Goal: Information Seeking & Learning: Learn about a topic

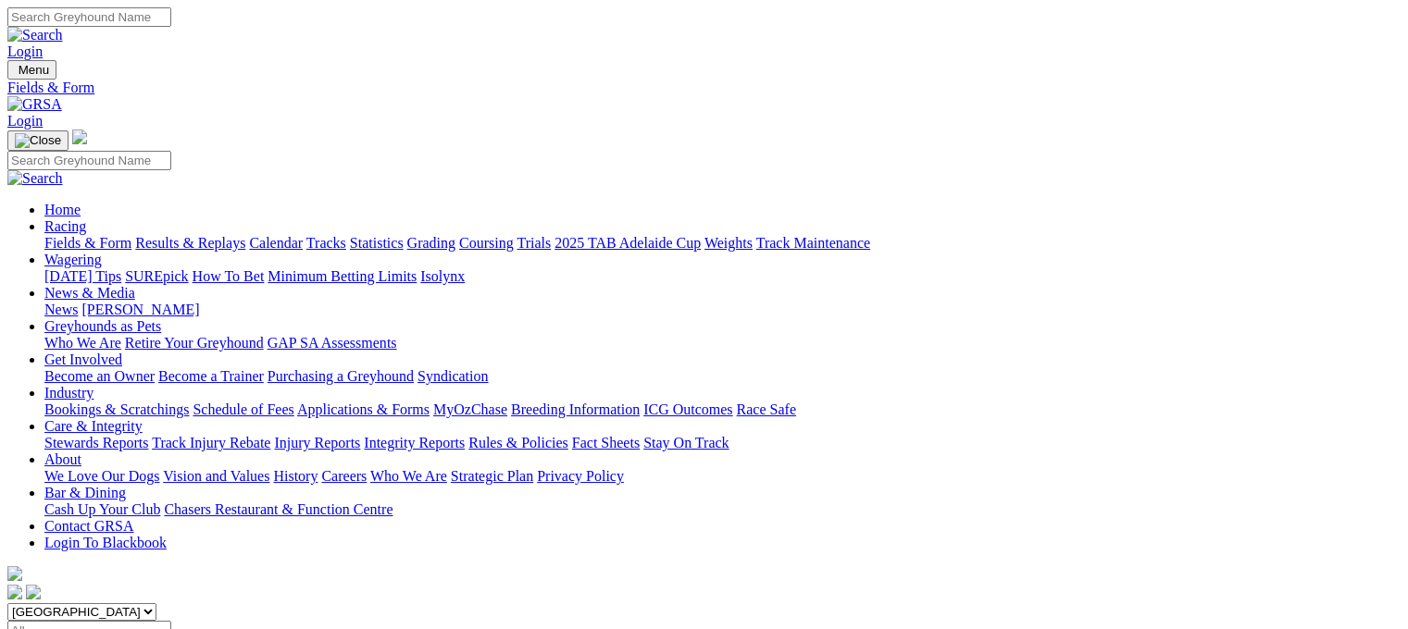
drag, startPoint x: 0, startPoint y: 0, endPoint x: 784, endPoint y: 367, distance: 865.9
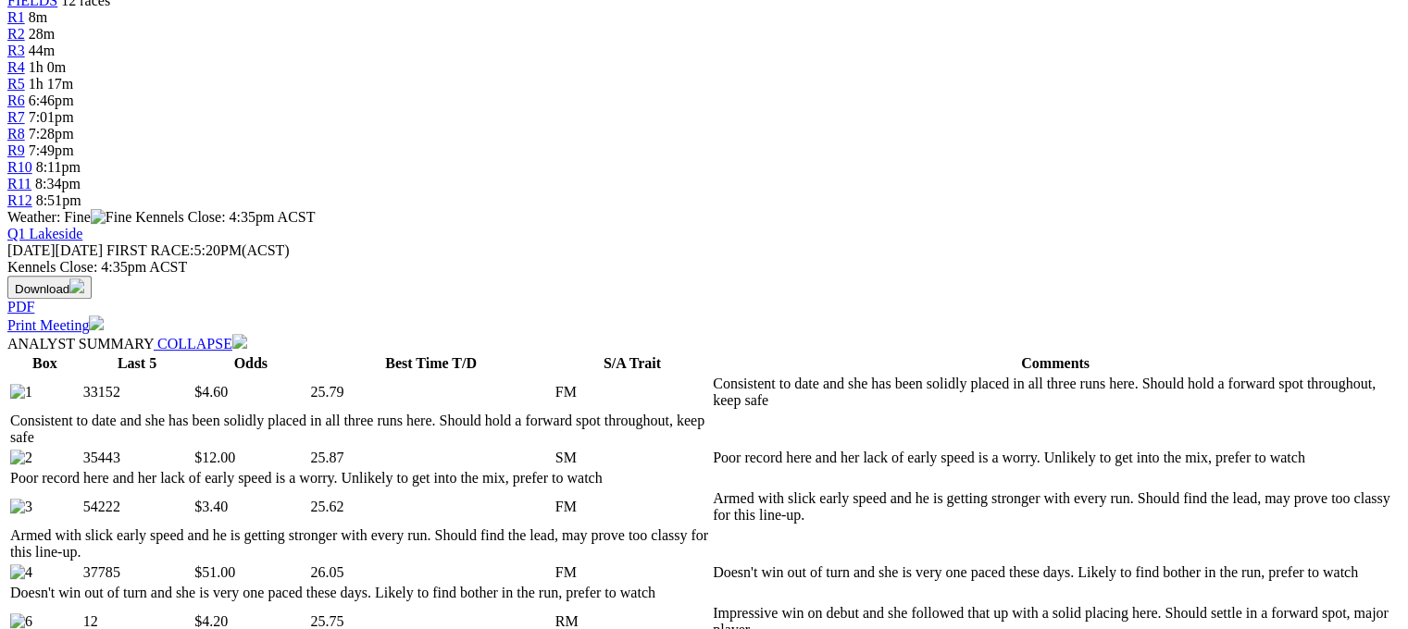
scroll to position [741, 0]
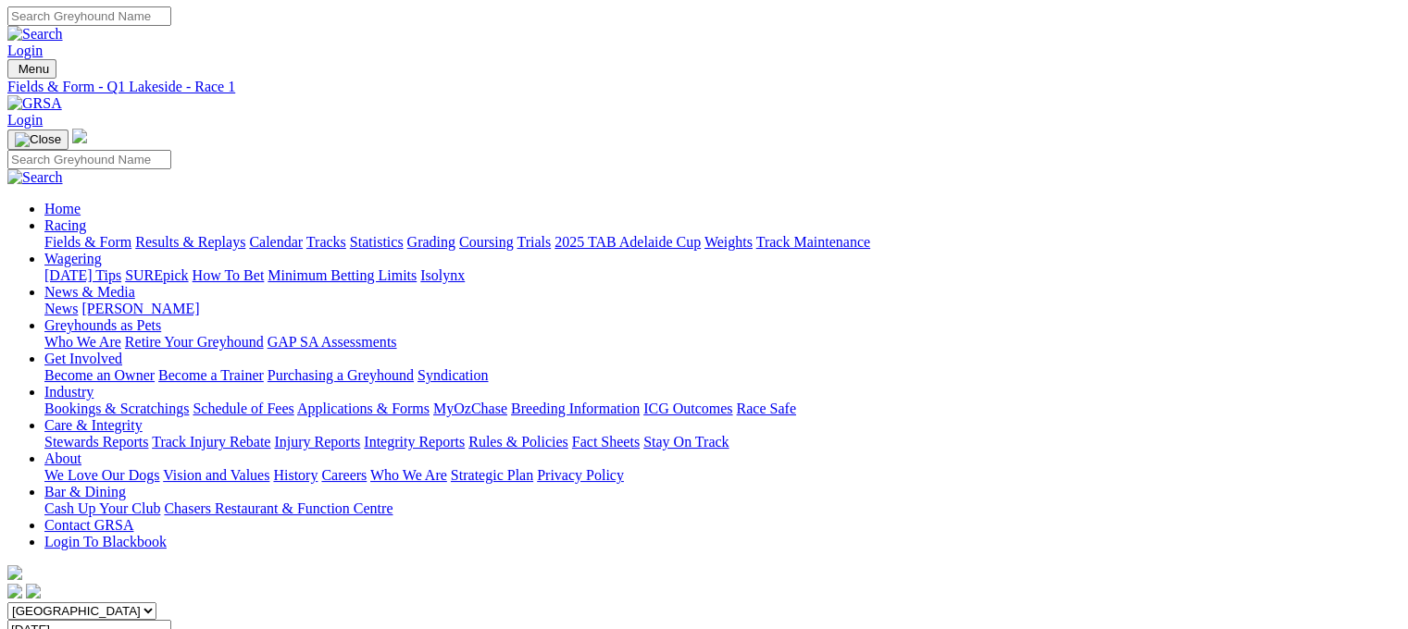
scroll to position [0, 0]
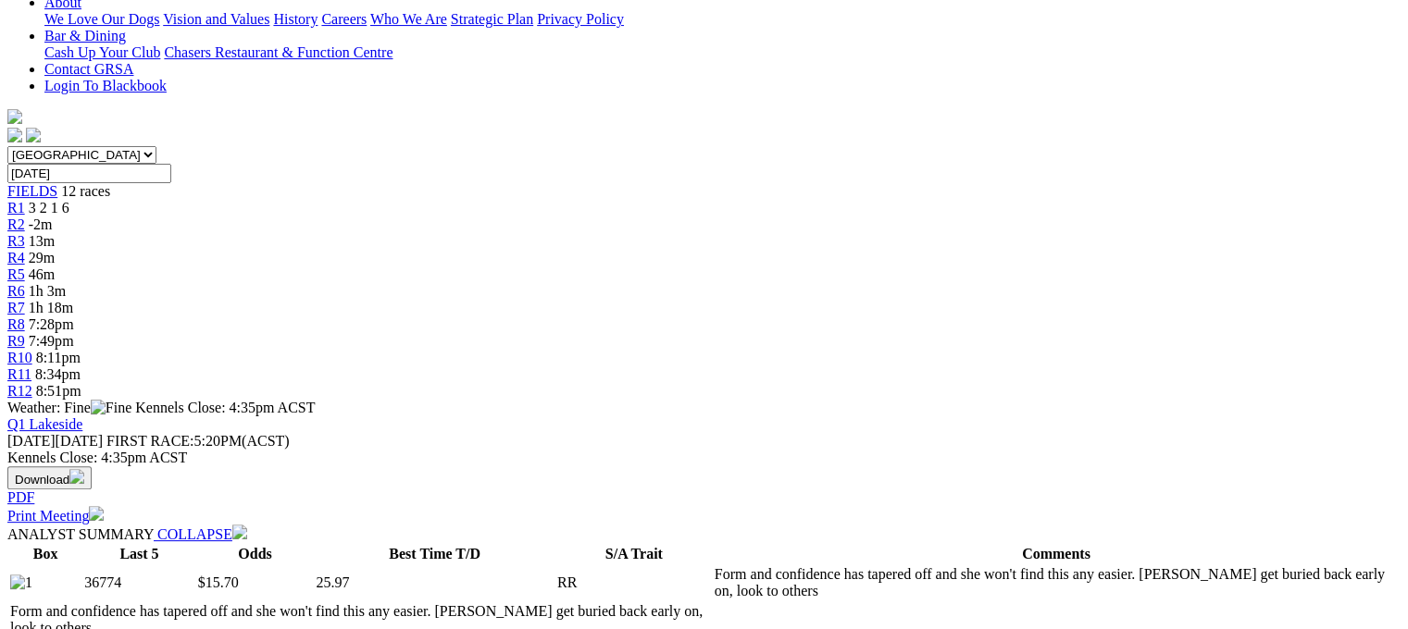
scroll to position [741, 0]
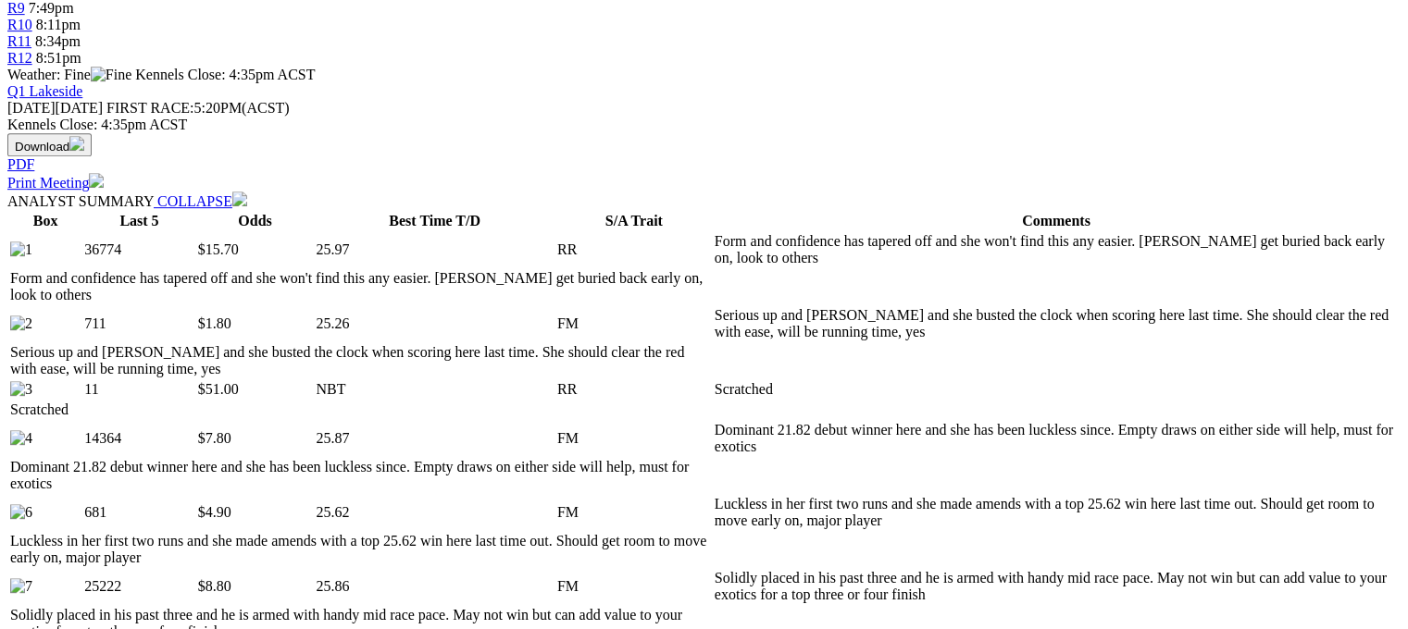
scroll to position [833, 0]
